Goal: Task Accomplishment & Management: Manage account settings

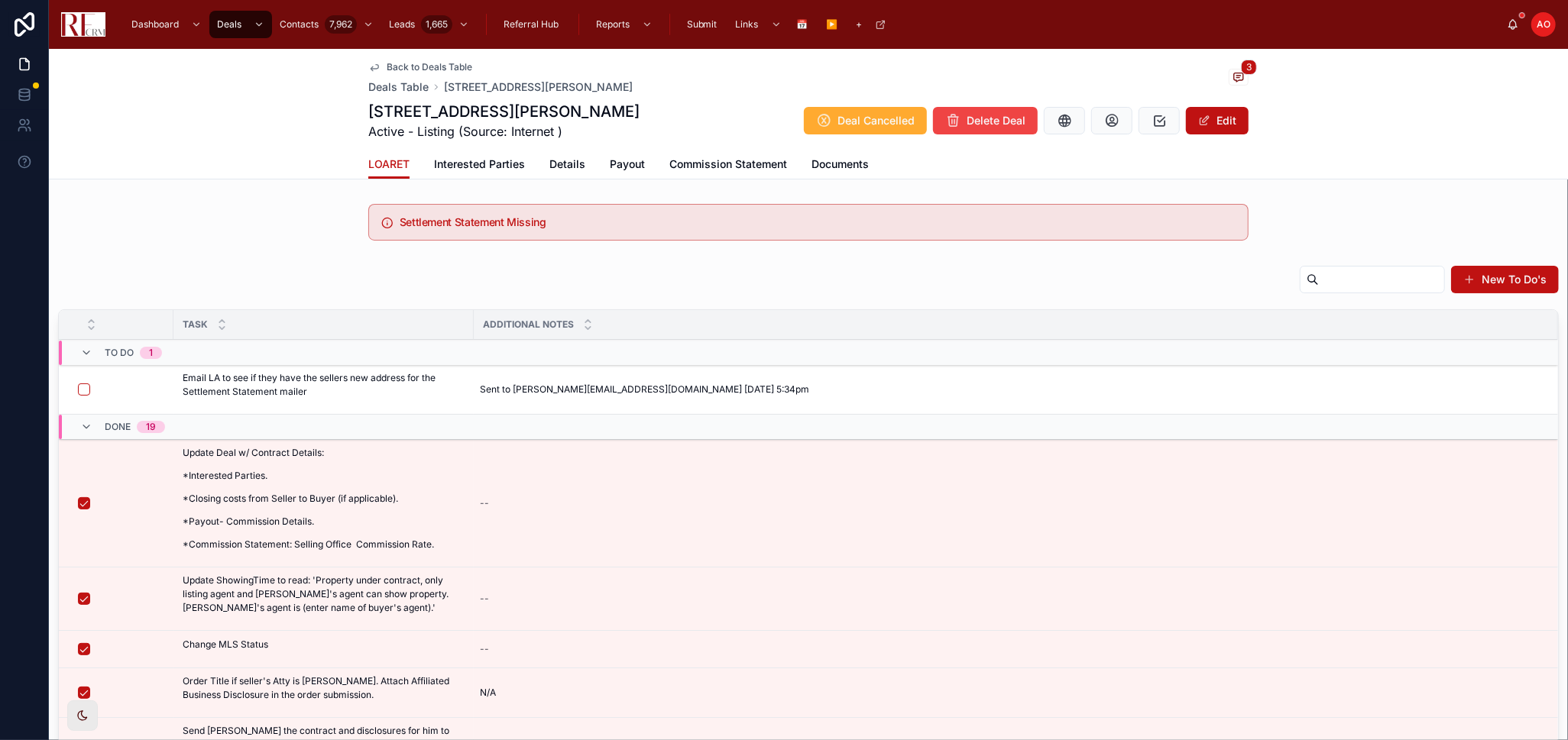
click at [565, 166] on span "Details" at bounding box center [567, 164] width 35 height 16
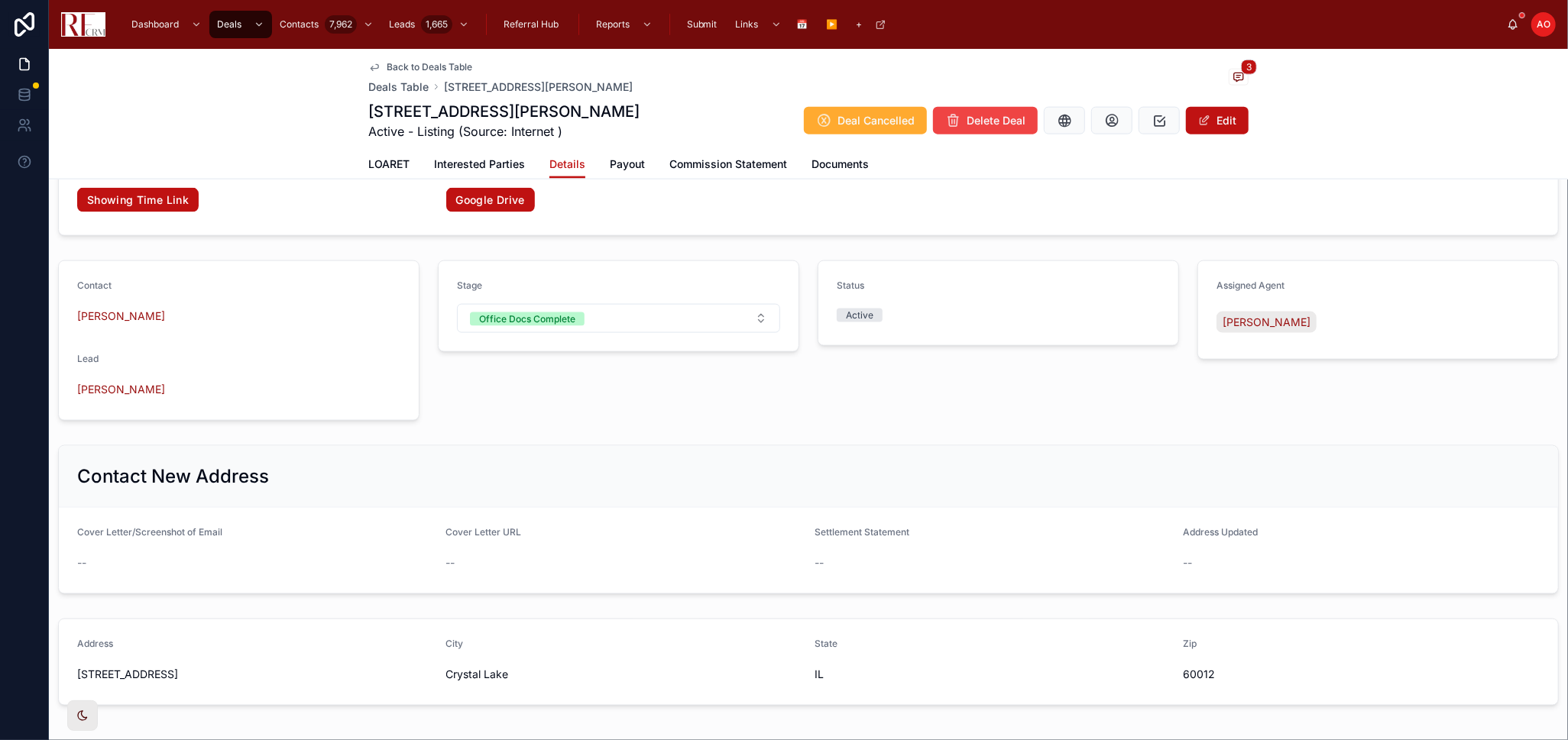
scroll to position [1636, 0]
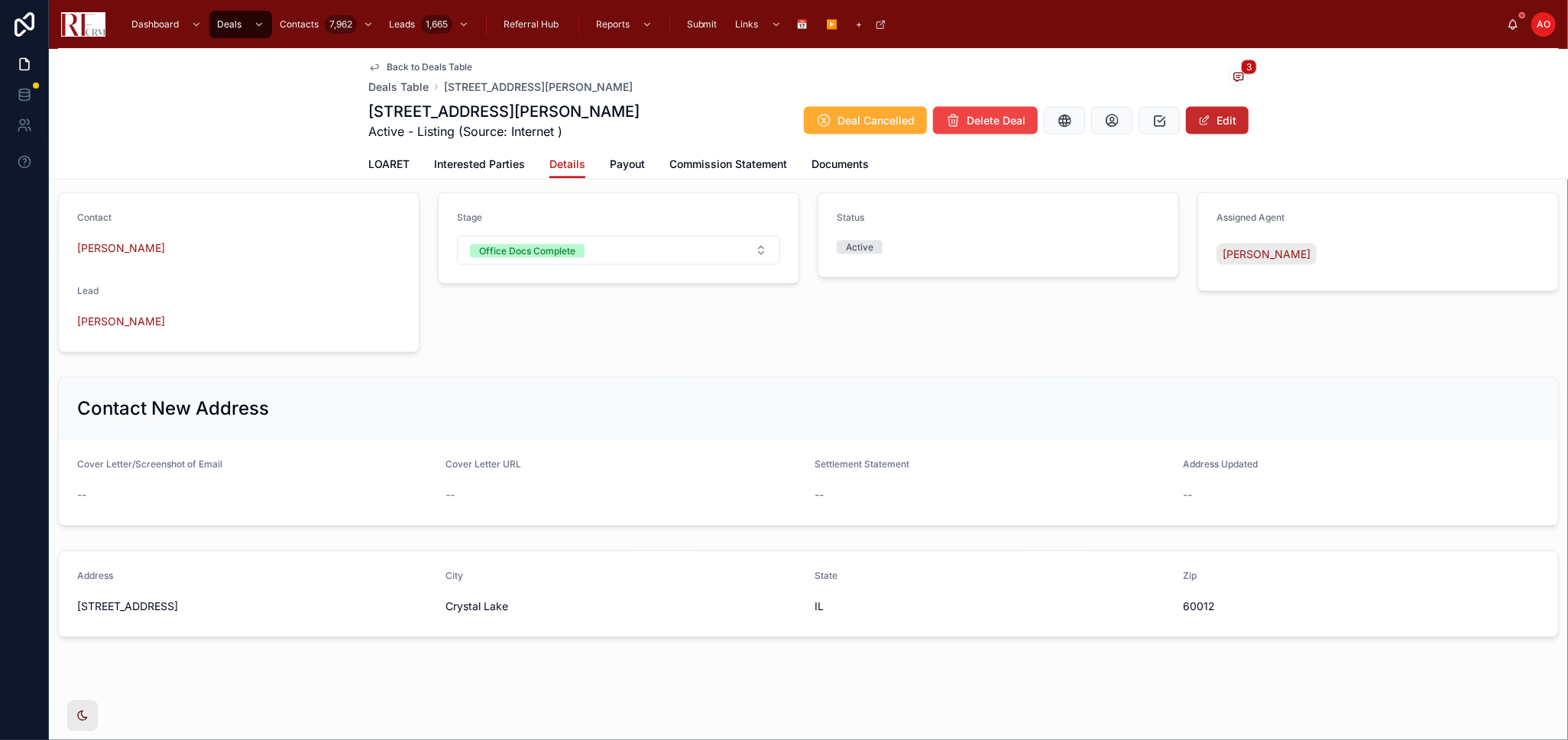
click at [1230, 115] on button "Edit" at bounding box center [1218, 121] width 63 height 28
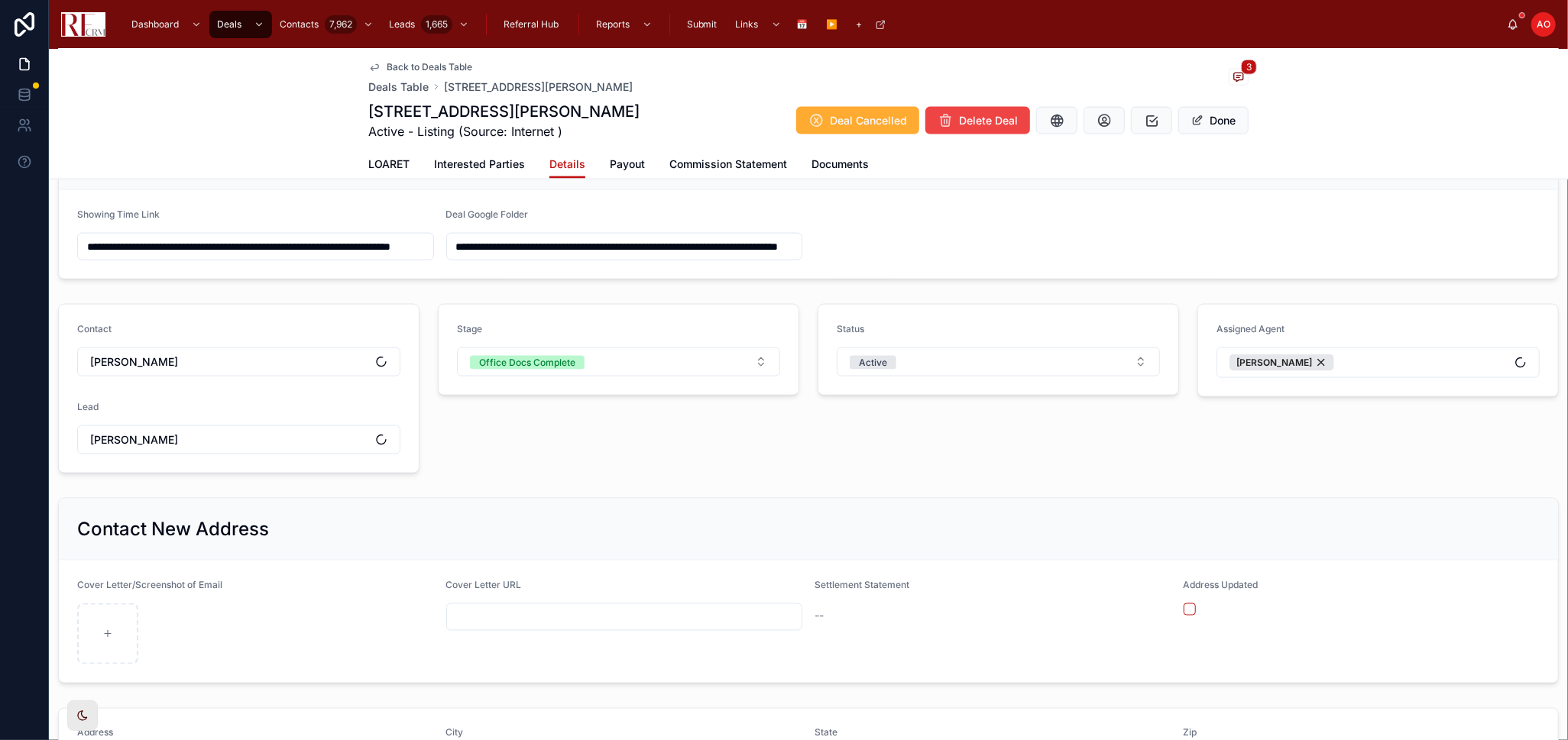
scroll to position [1755, 0]
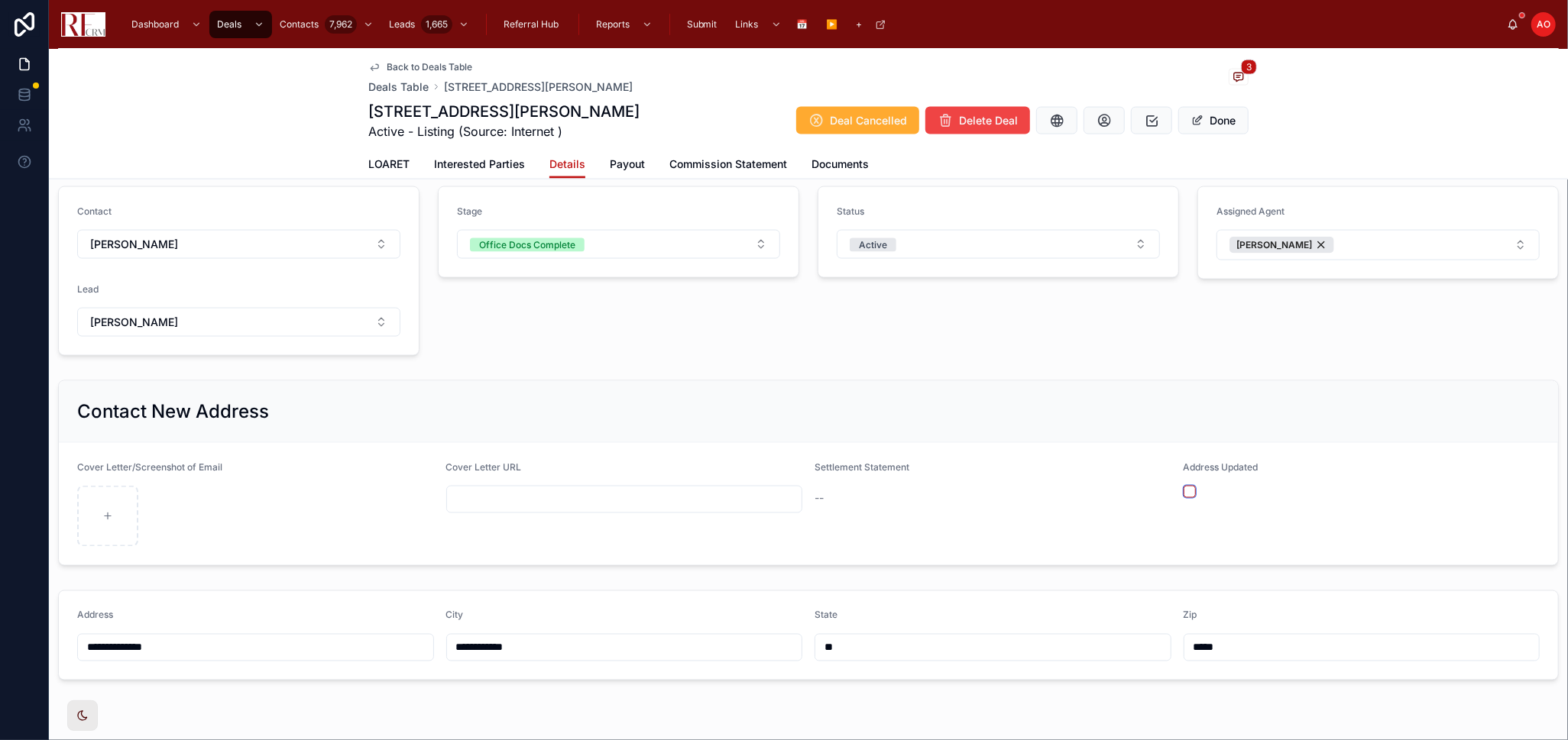
click at [1183, 491] on button "button" at bounding box center [1189, 492] width 12 height 12
type input "**********"
drag, startPoint x: 1209, startPoint y: 121, endPoint x: 755, endPoint y: 12, distance: 466.9
click at [1209, 121] on button "Done" at bounding box center [1213, 121] width 70 height 28
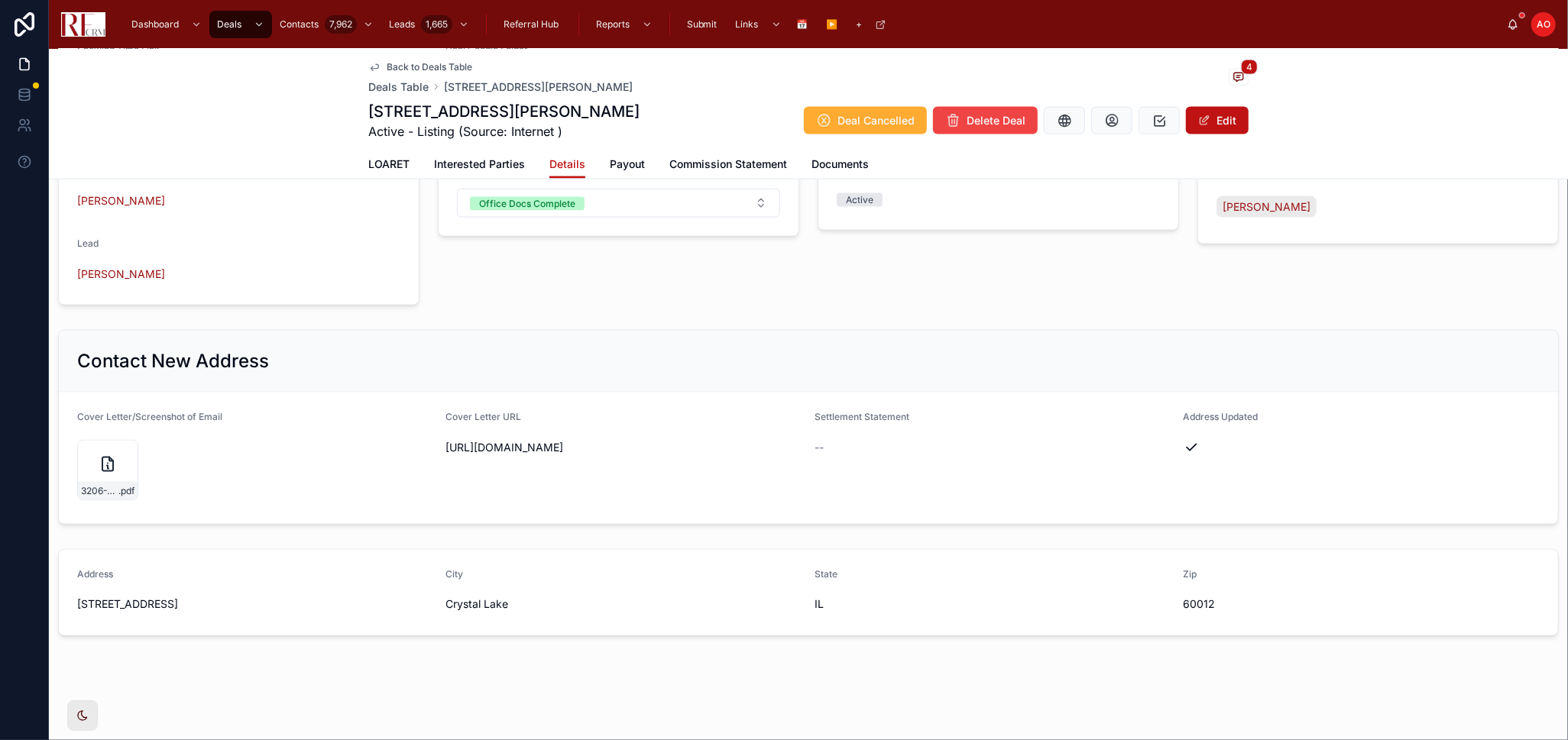
scroll to position [1636, 0]
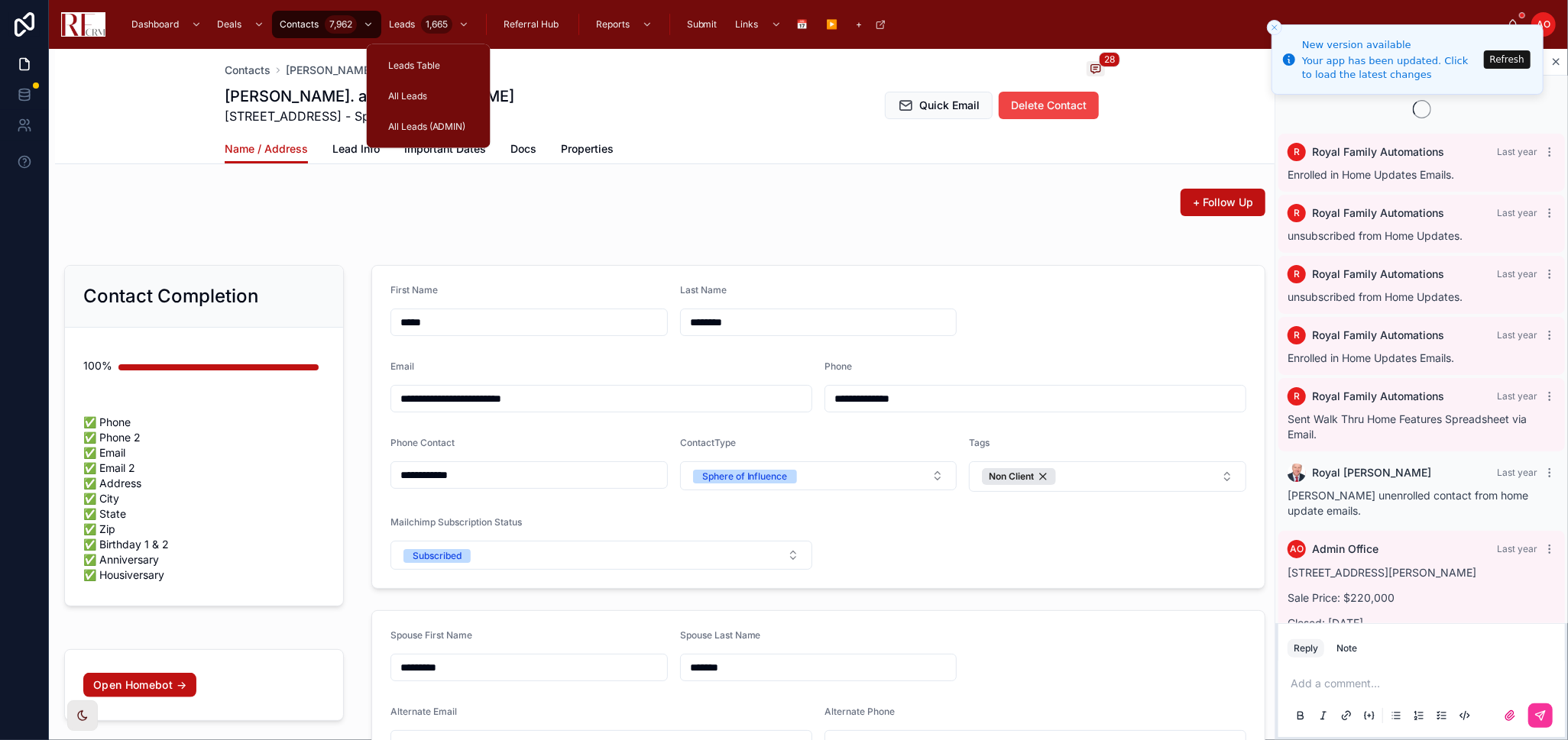
scroll to position [1196, 0]
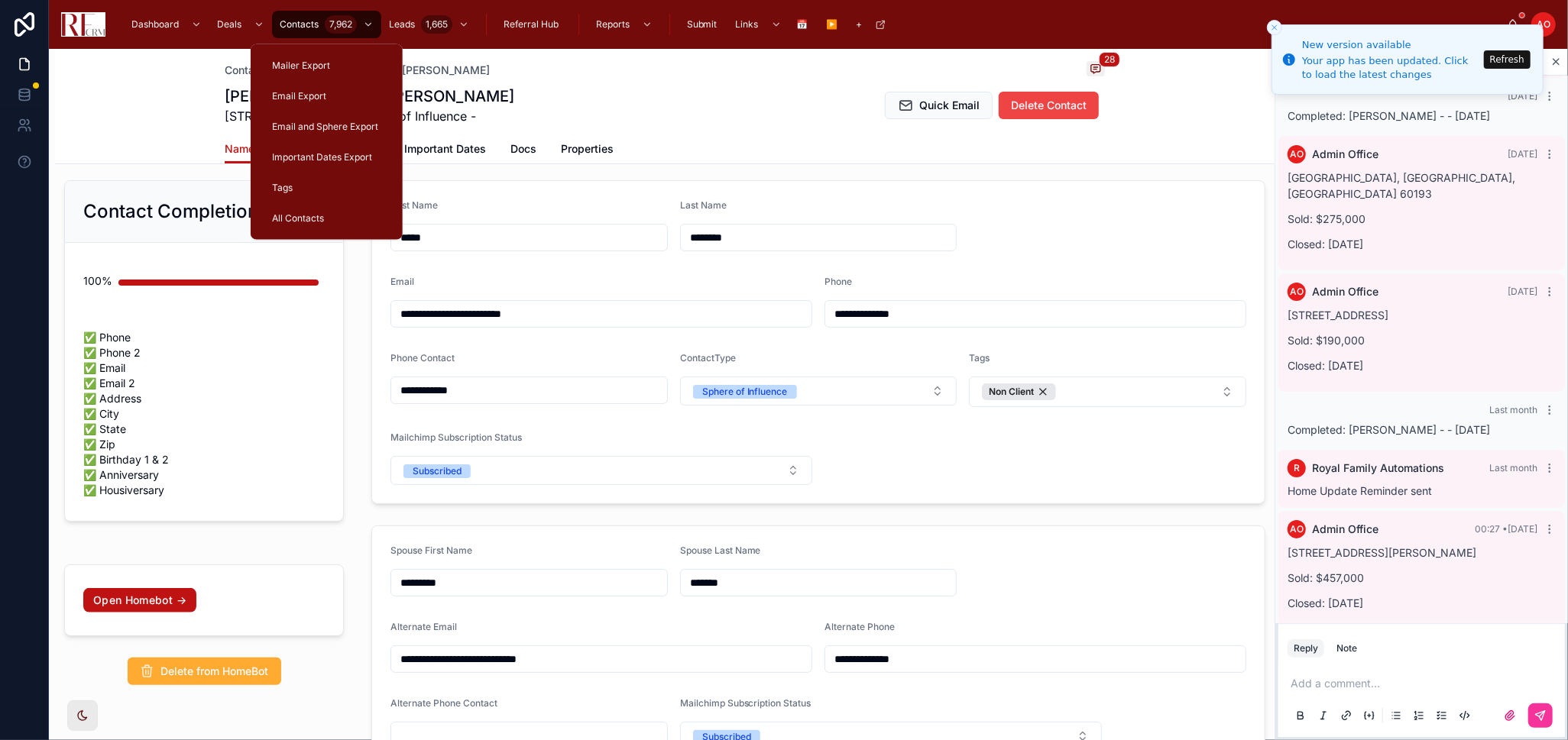
click at [304, 29] on span "Contacts" at bounding box center [299, 25] width 39 height 12
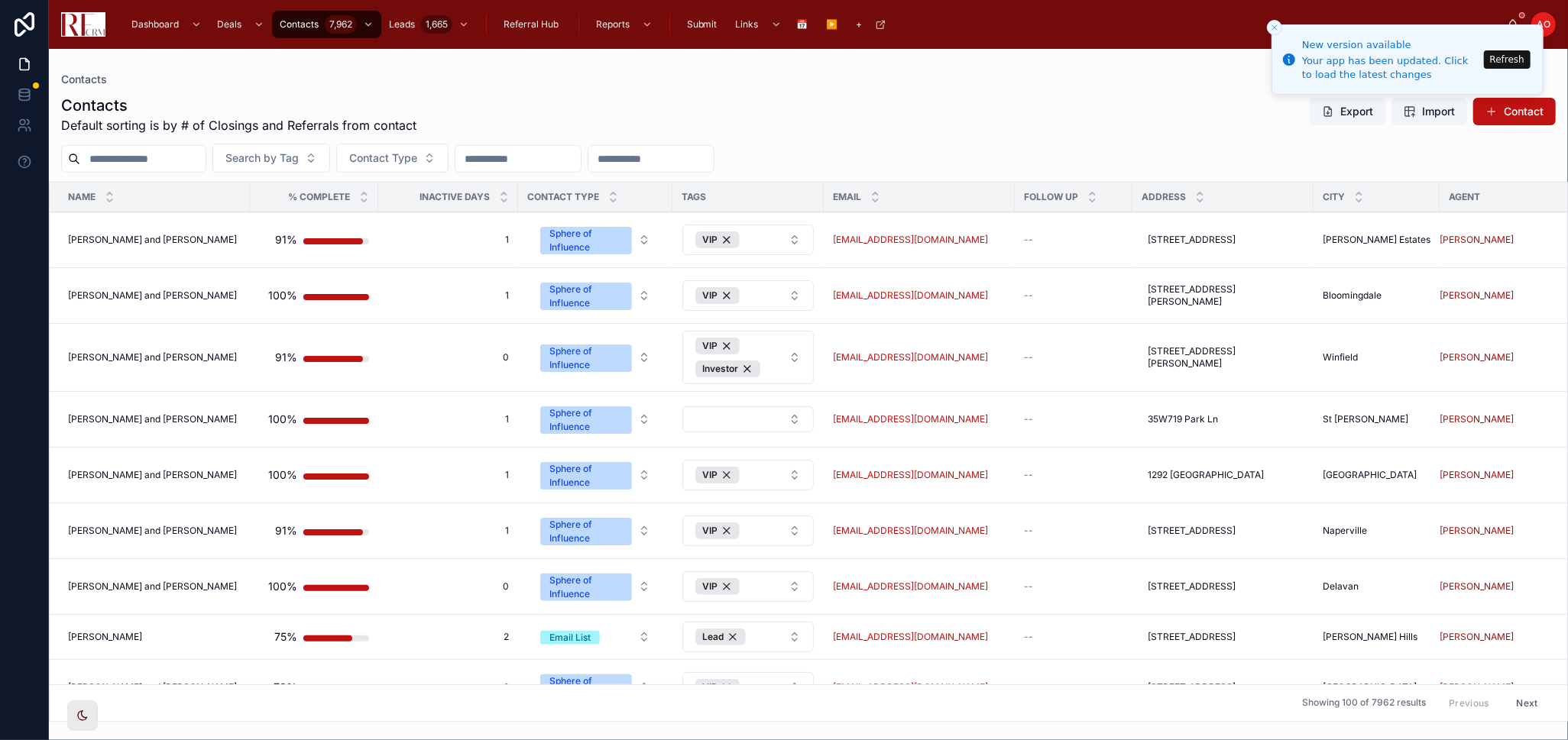
click at [146, 149] on input "text" at bounding box center [142, 159] width 125 height 22
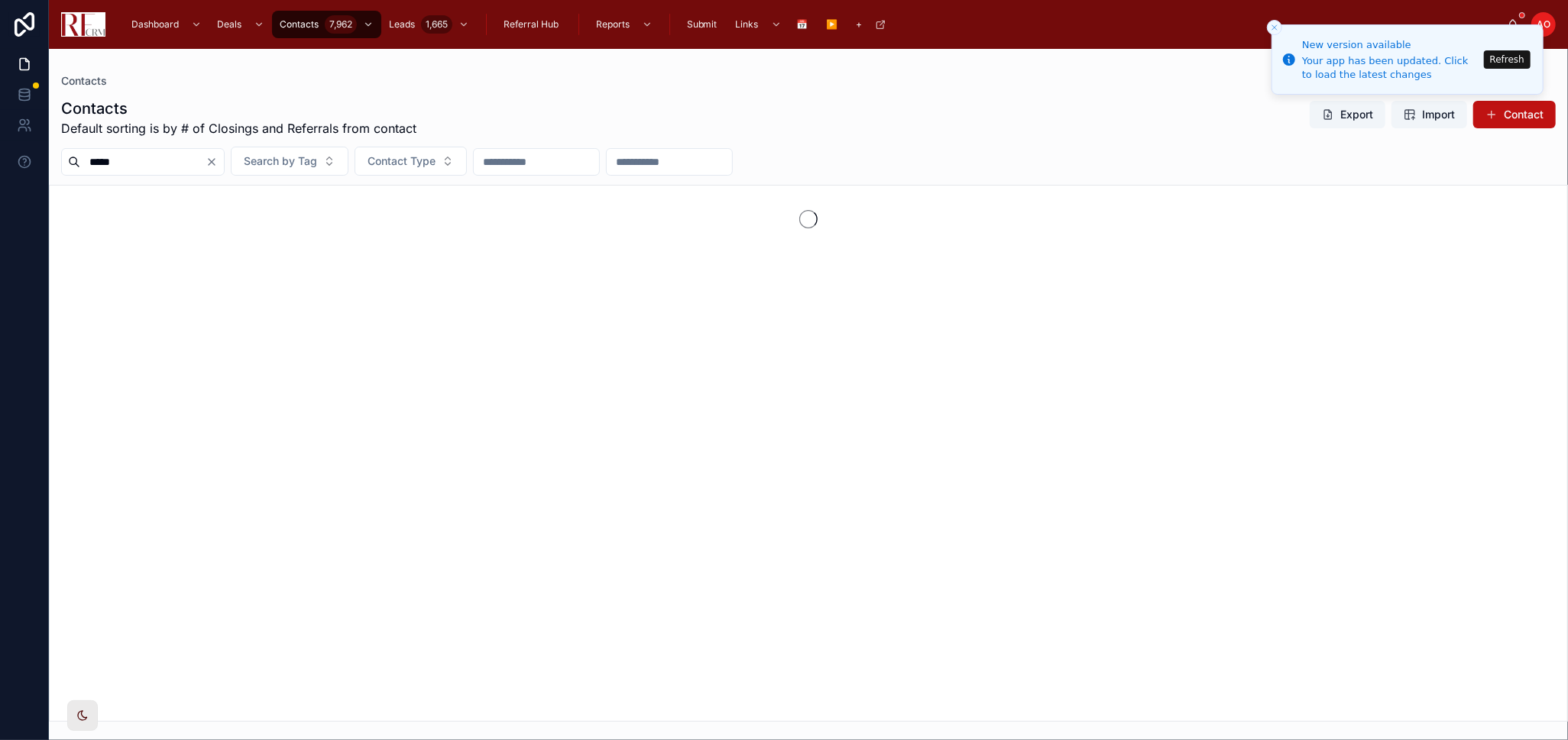
type input "*****"
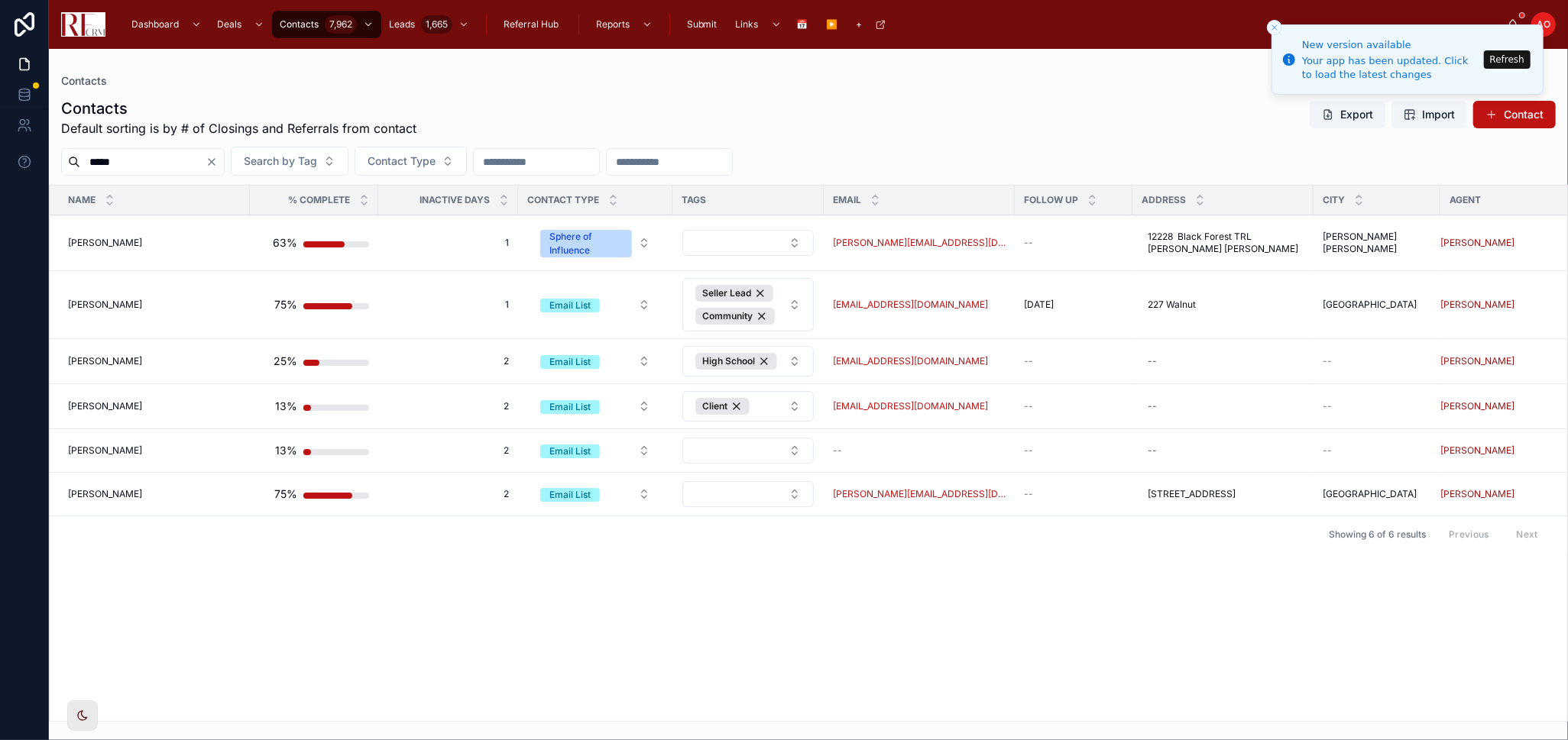
click at [684, 637] on div "Name % Complete Inactive Days Contact Type Tags Email Follow Up Address City Ag…" at bounding box center [807, 454] width 1517 height 535
click at [111, 310] on span "[PERSON_NAME]" at bounding box center [104, 304] width 74 height 12
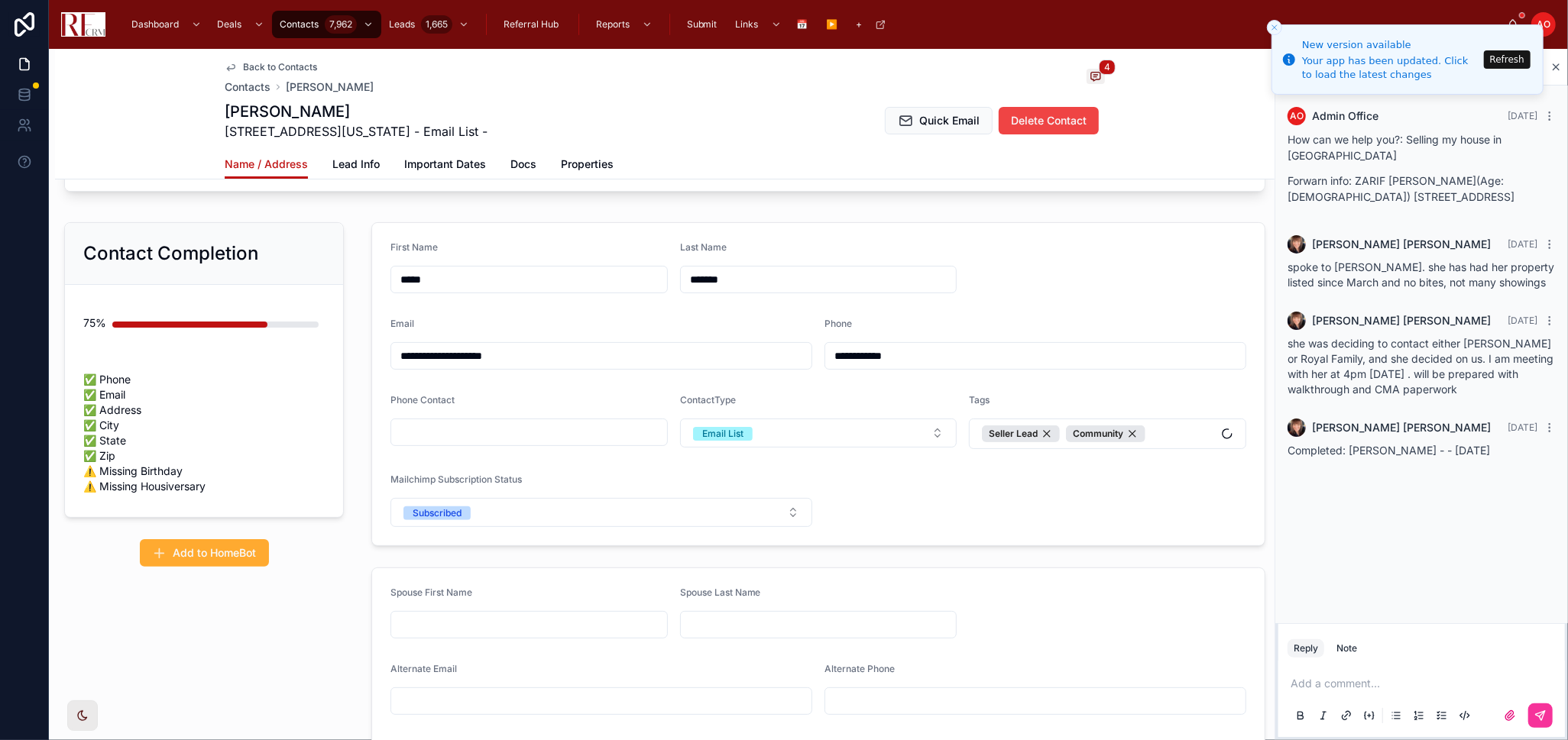
scroll to position [424, 0]
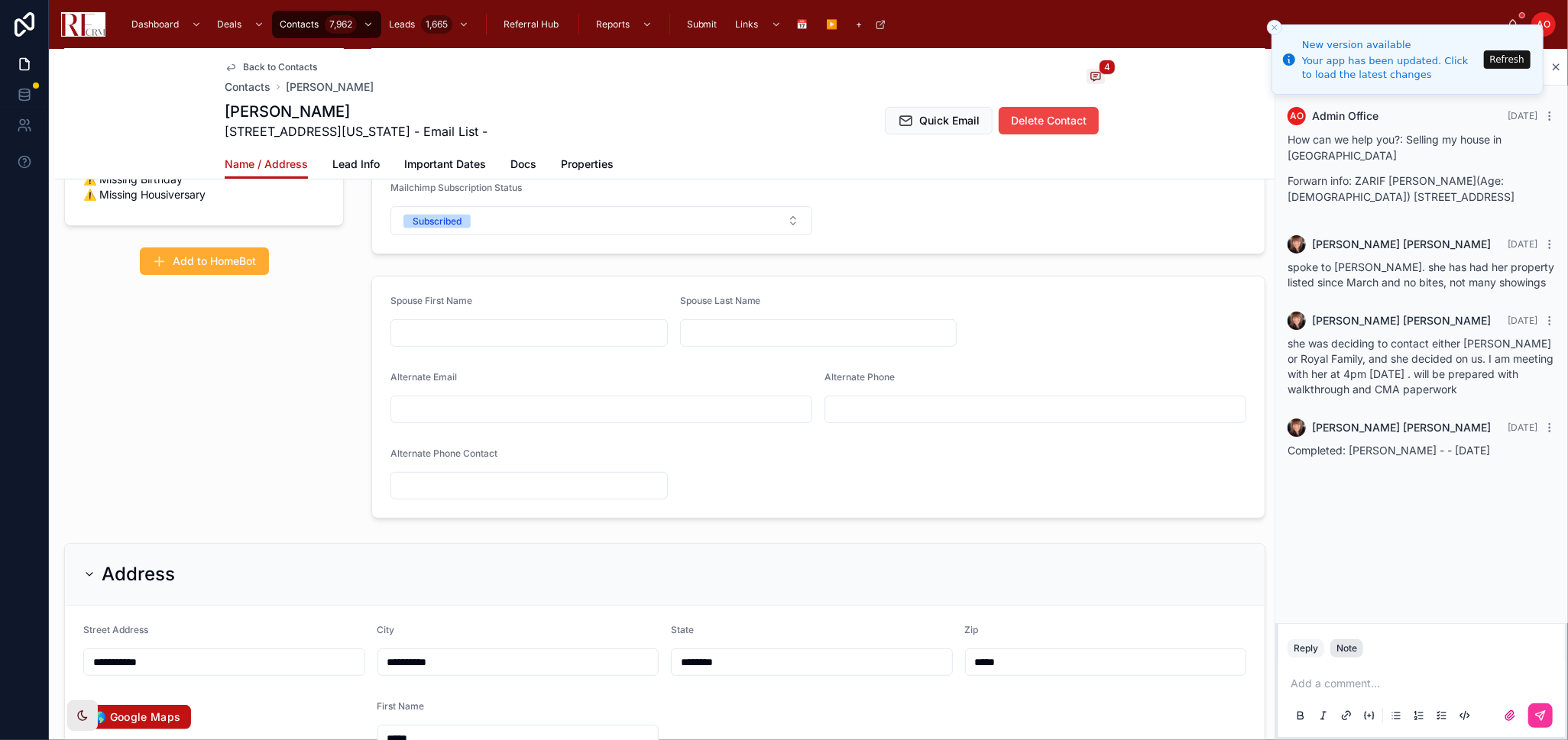
click at [1347, 650] on div "Note" at bounding box center [1347, 648] width 21 height 12
click at [1342, 676] on p at bounding box center [1424, 684] width 268 height 16
click at [1342, 681] on p at bounding box center [1424, 684] width 268 height 16
click at [1331, 684] on p "*****" at bounding box center [1424, 684] width 268 height 16
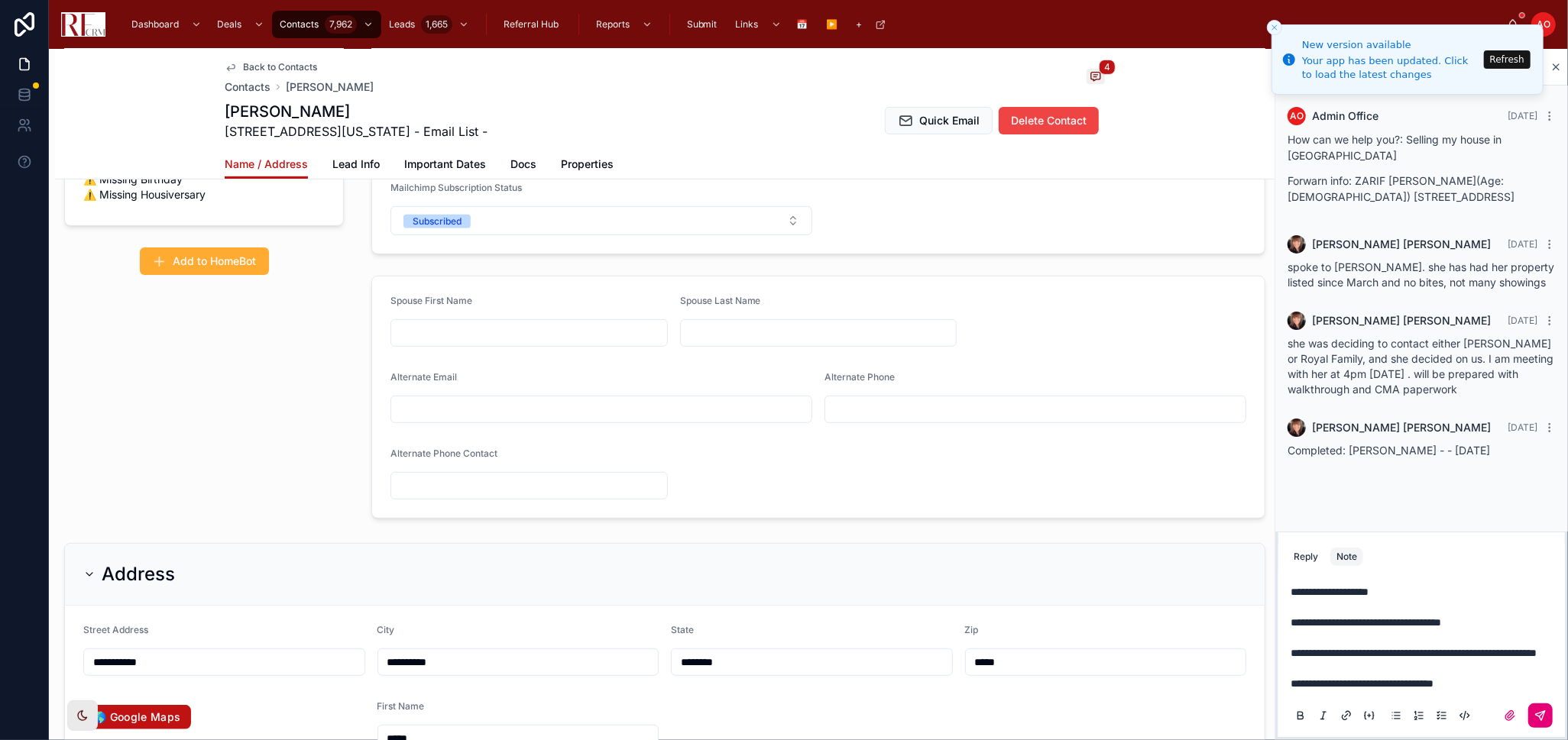
click at [1547, 718] on button at bounding box center [1539, 715] width 25 height 25
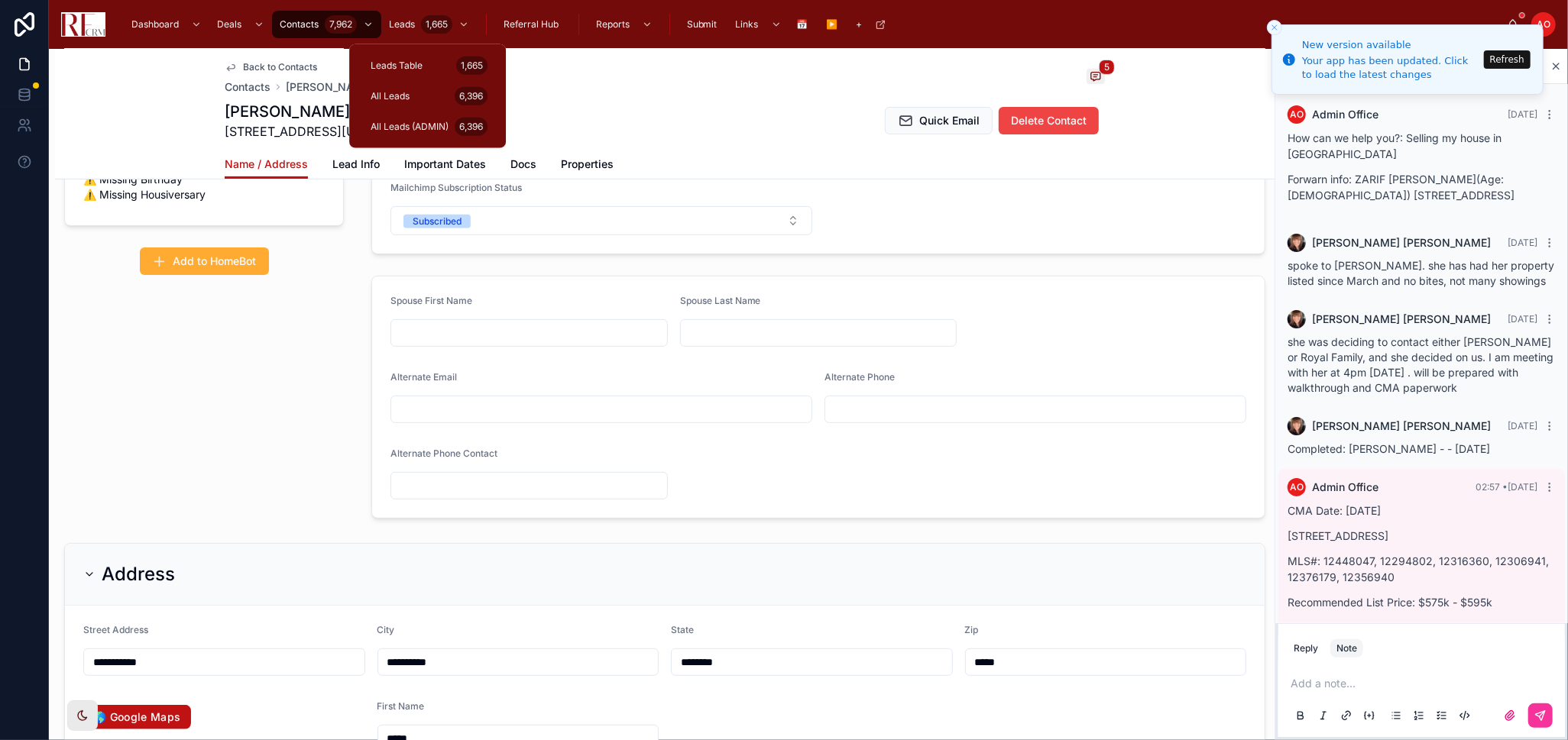
click at [419, 125] on span "All Leads (ADMIN)" at bounding box center [408, 127] width 78 height 12
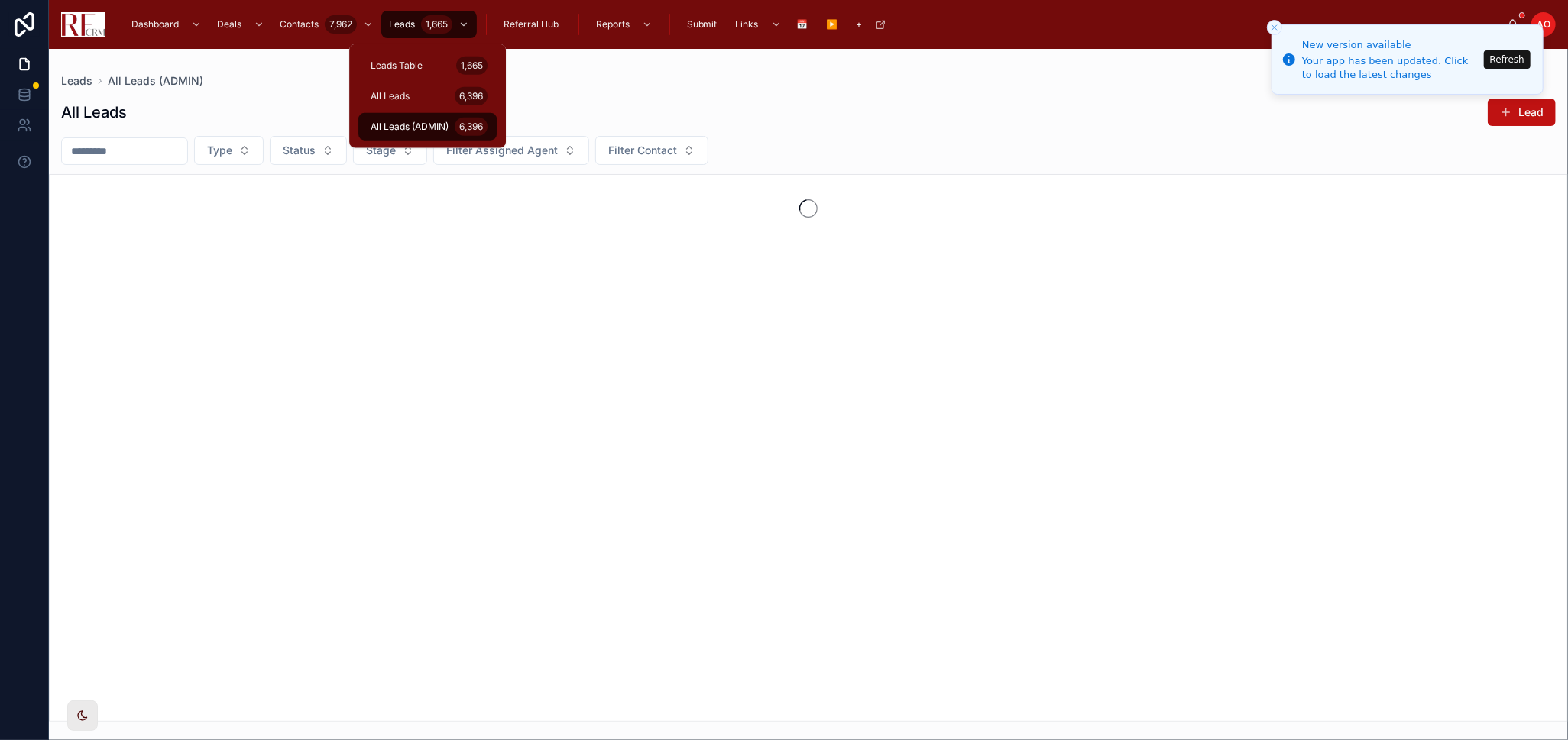
click at [418, 122] on span "All Leads (ADMIN)" at bounding box center [408, 127] width 78 height 12
click at [157, 152] on input "text" at bounding box center [124, 152] width 125 height 22
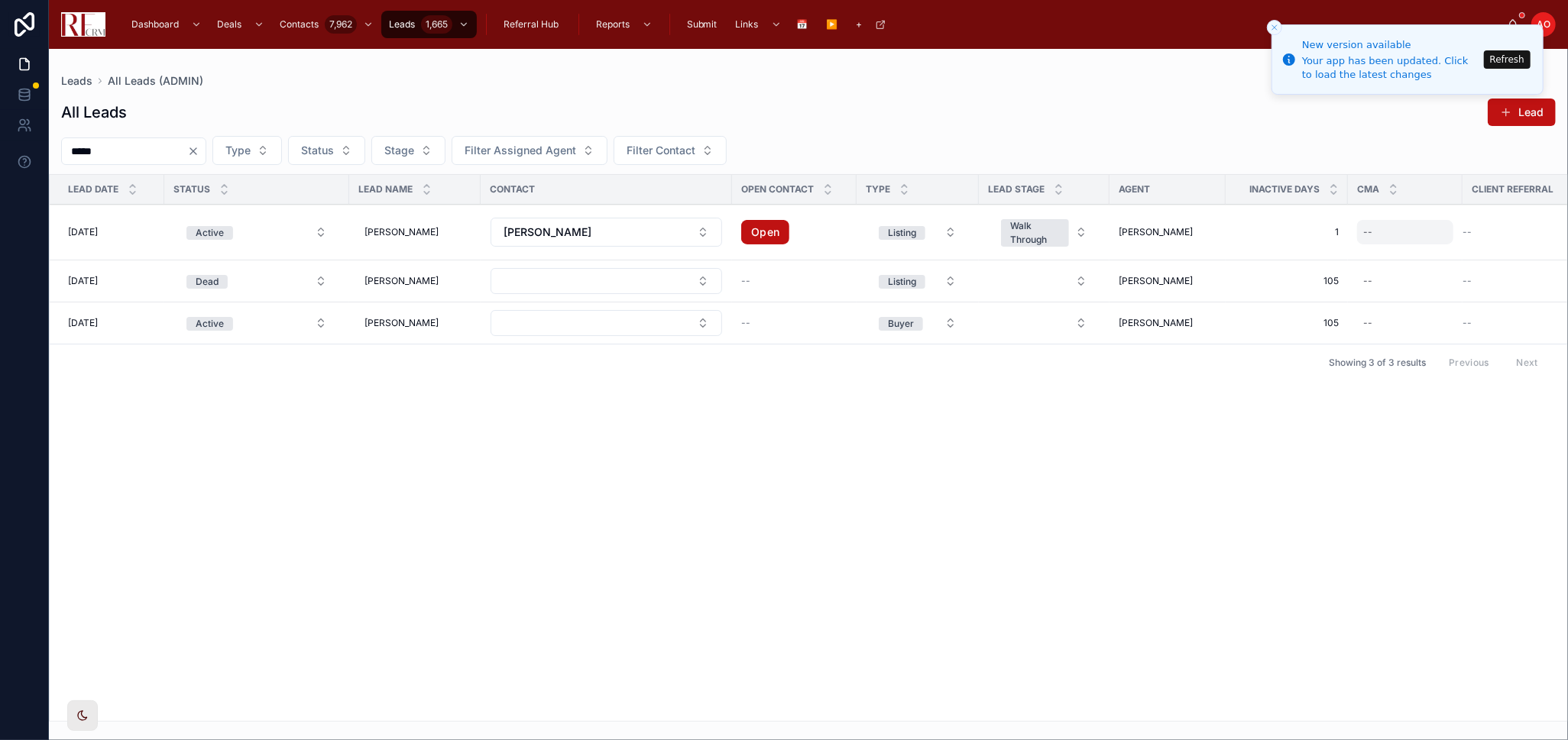
type input "*****"
click at [1411, 234] on div "--" at bounding box center [1405, 232] width 96 height 25
click at [1292, 414] on button "10" at bounding box center [1296, 413] width 28 height 28
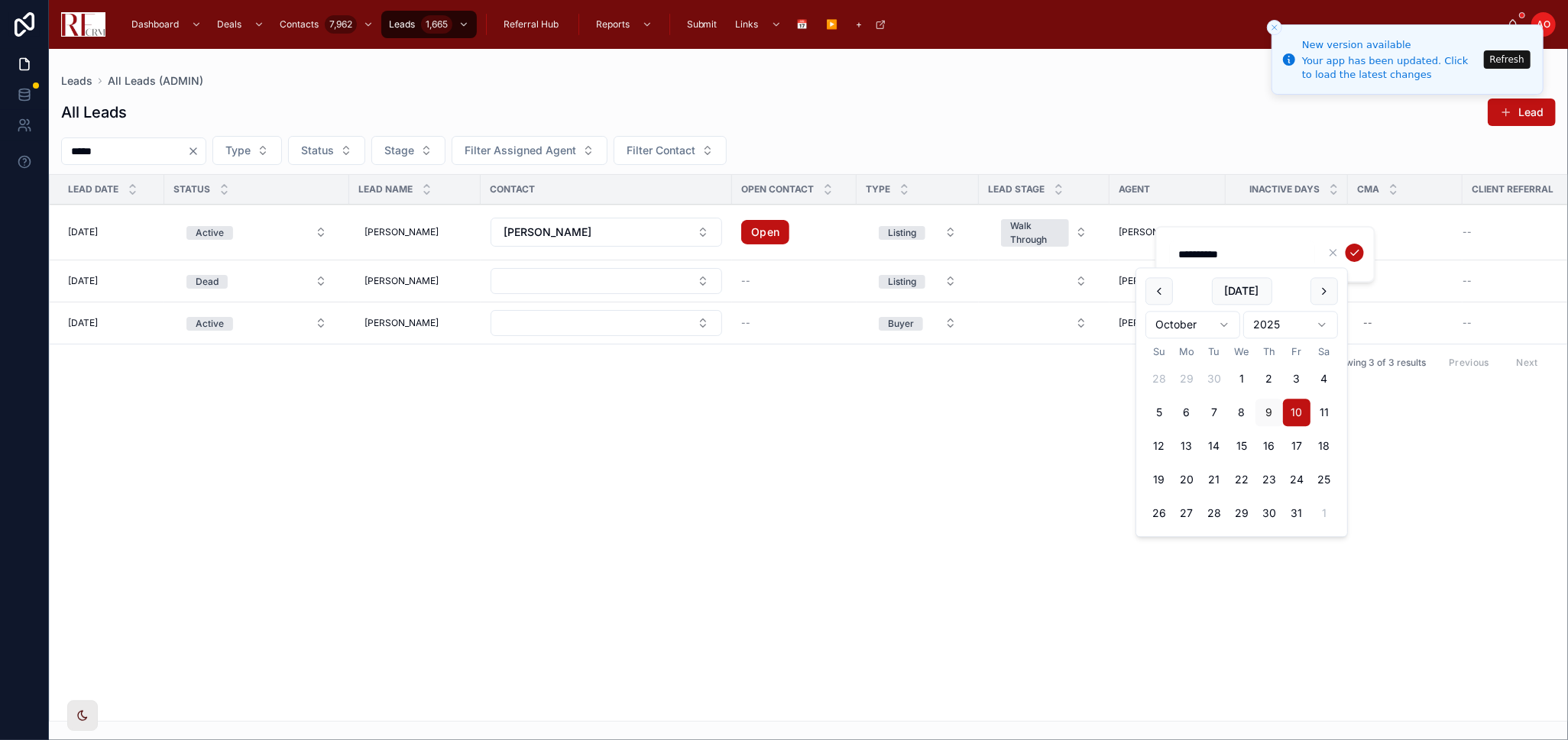
type input "**********"
click at [1349, 251] on icon "submit" at bounding box center [1354, 253] width 12 height 12
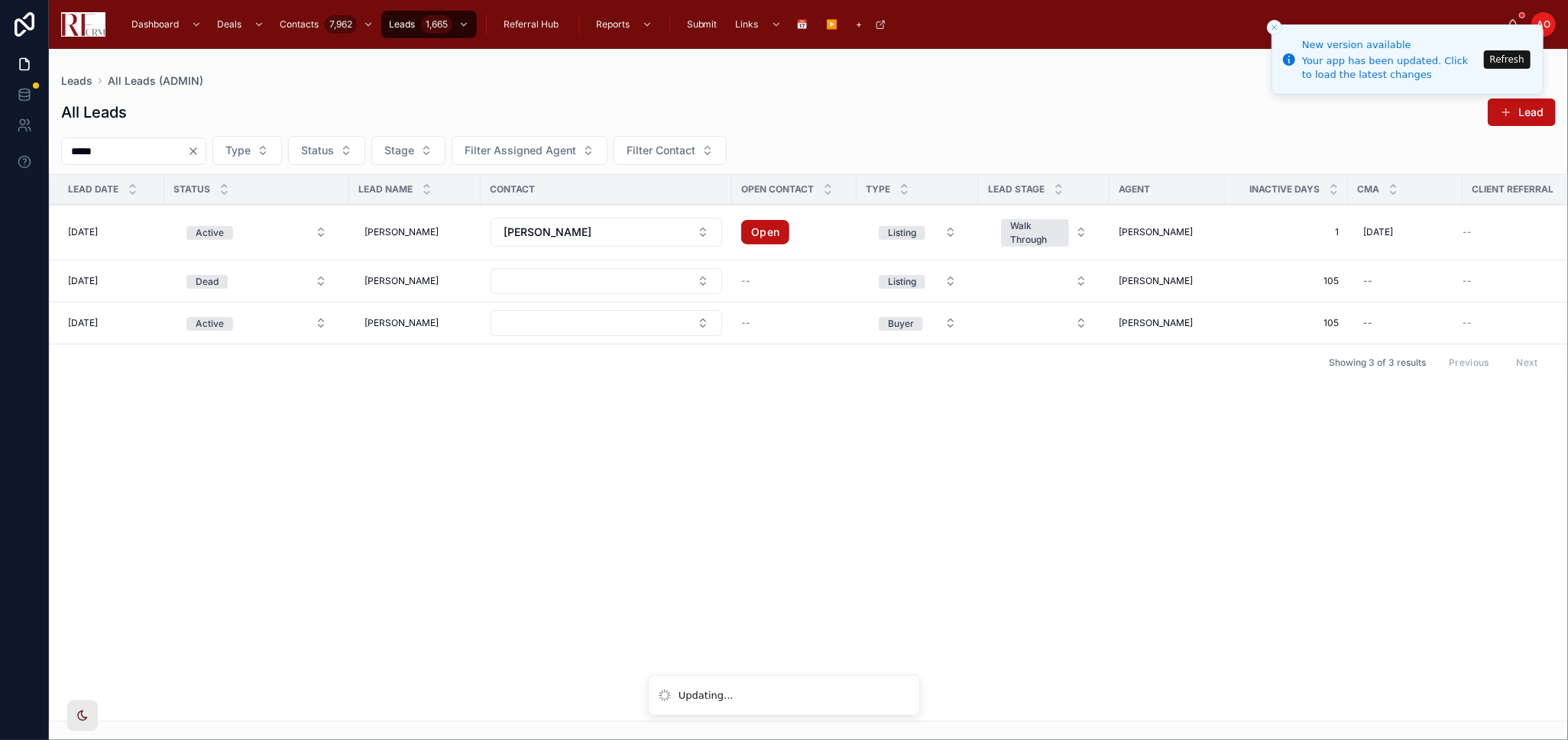
click at [1175, 524] on div "Lead Date Status Lead Name Contact Open Contact Type Lead Stage Agent Inactive …" at bounding box center [807, 448] width 1517 height 546
click at [1518, 62] on button "Refresh" at bounding box center [1506, 59] width 46 height 19
